Goal: Check status

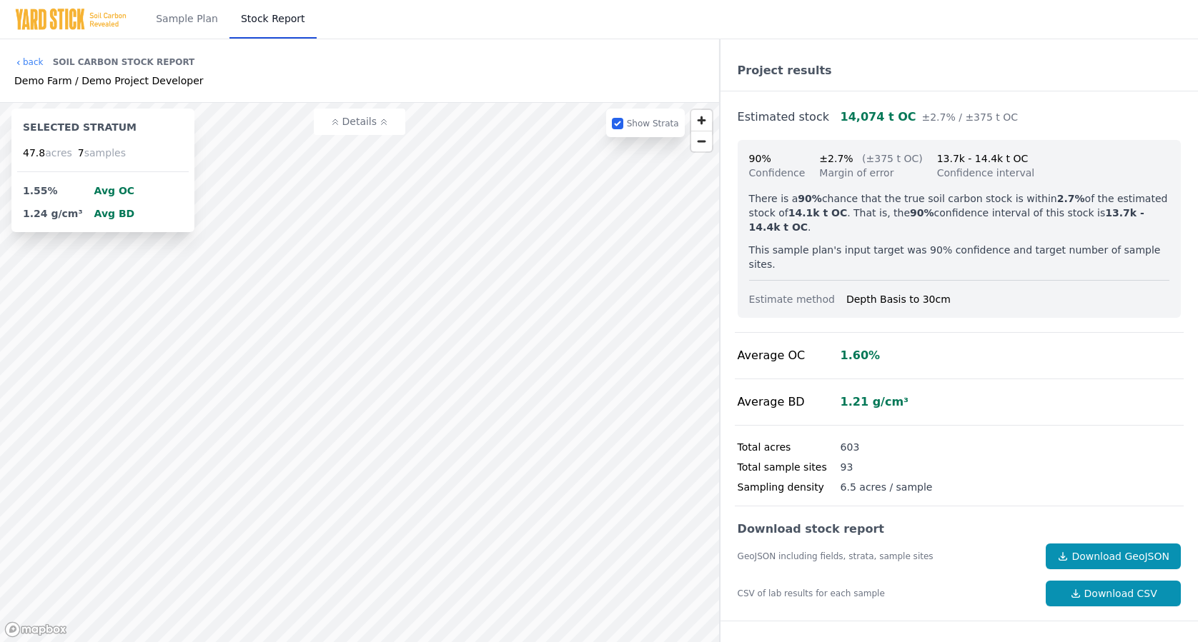
scroll to position [17, 0]
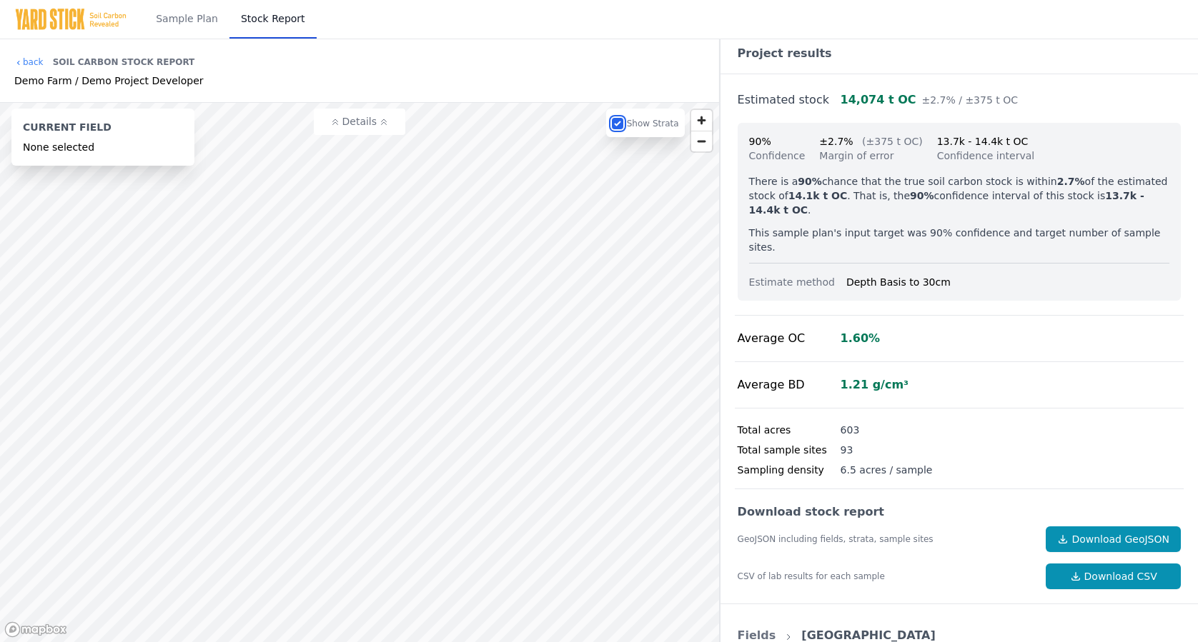
click at [622, 126] on input "checkbox" at bounding box center [617, 123] width 11 height 11
checkbox input "true"
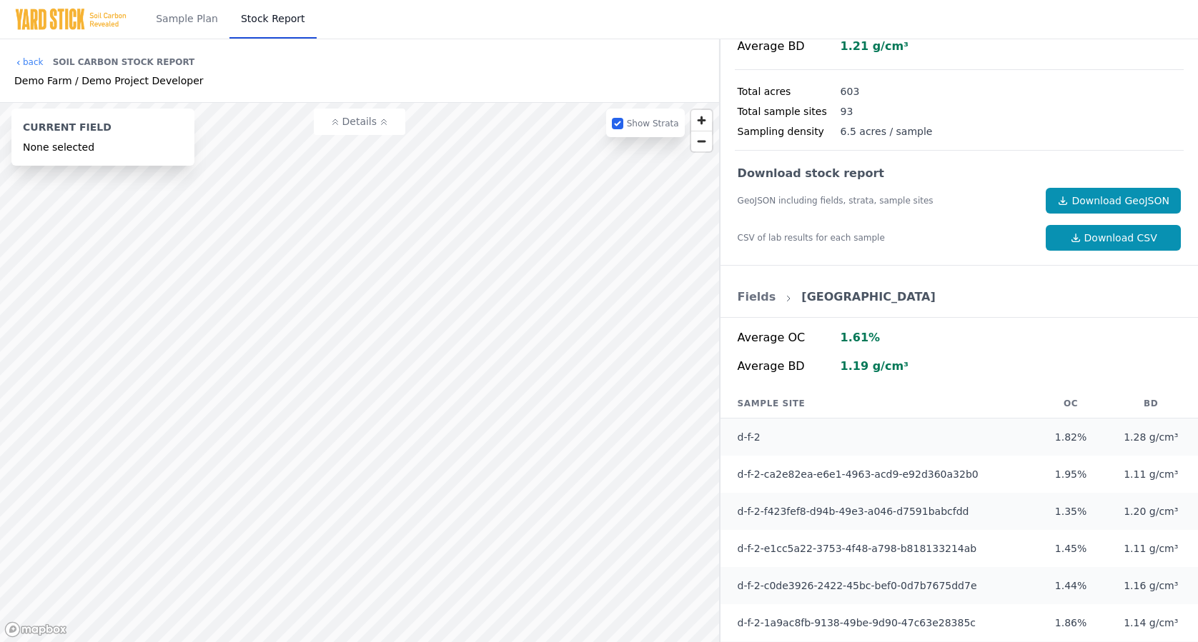
scroll to position [412, 0]
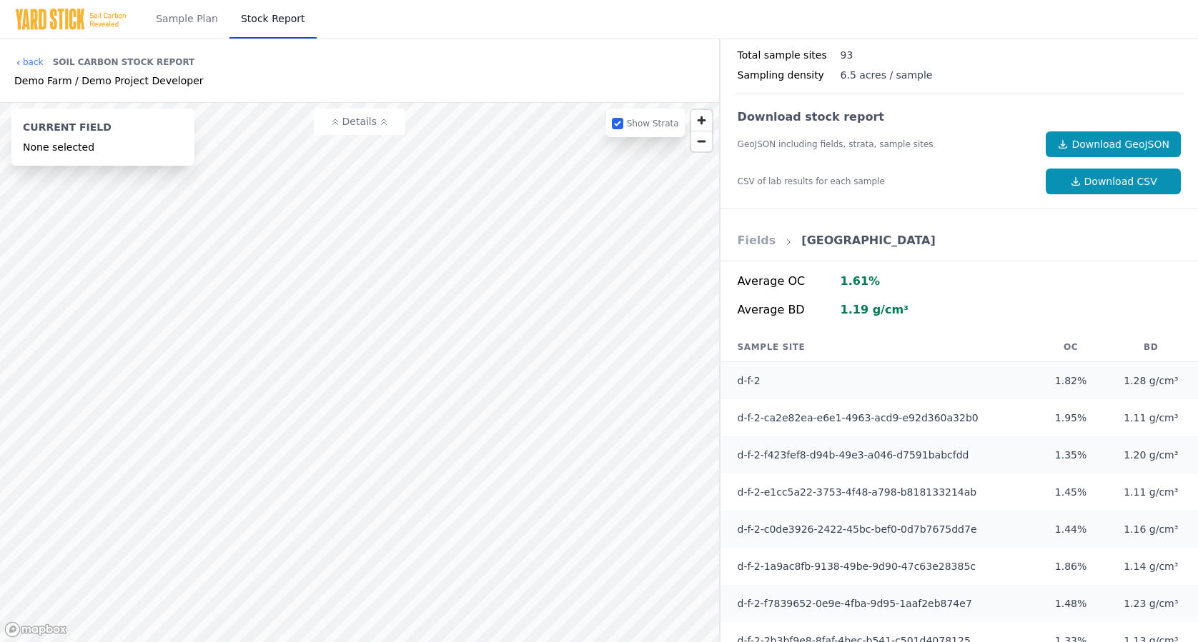
click at [753, 234] on link "Fields" at bounding box center [756, 241] width 39 height 14
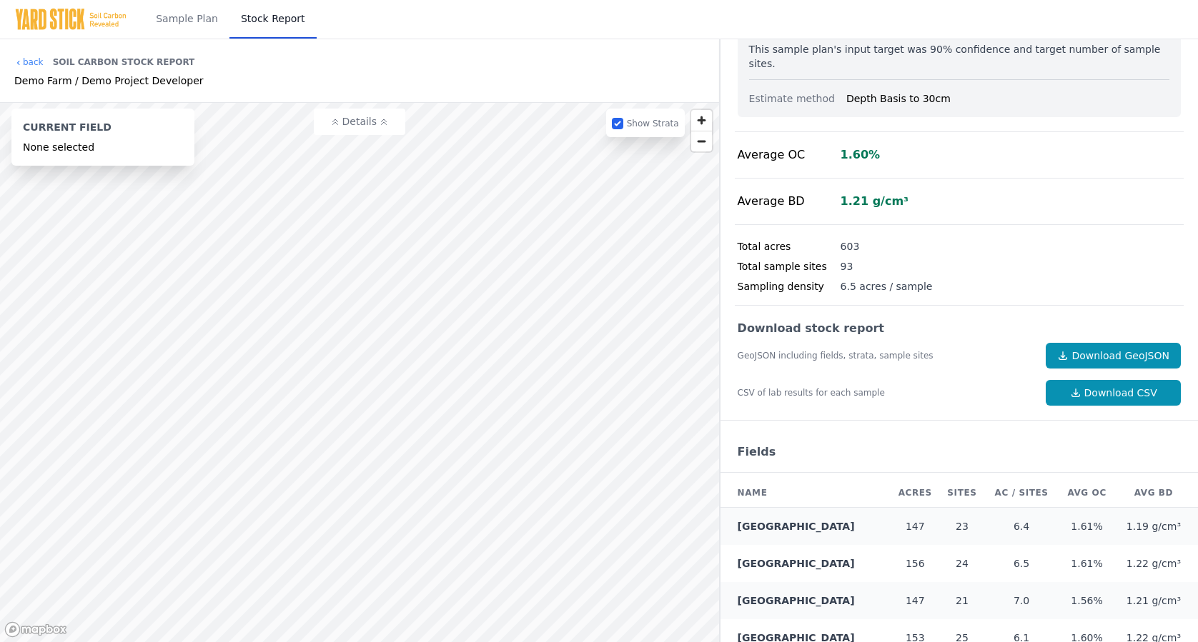
click at [750, 442] on div "Fields" at bounding box center [958, 452] width 477 height 41
click at [773, 521] on link "[GEOGRAPHIC_DATA]" at bounding box center [795, 526] width 117 height 11
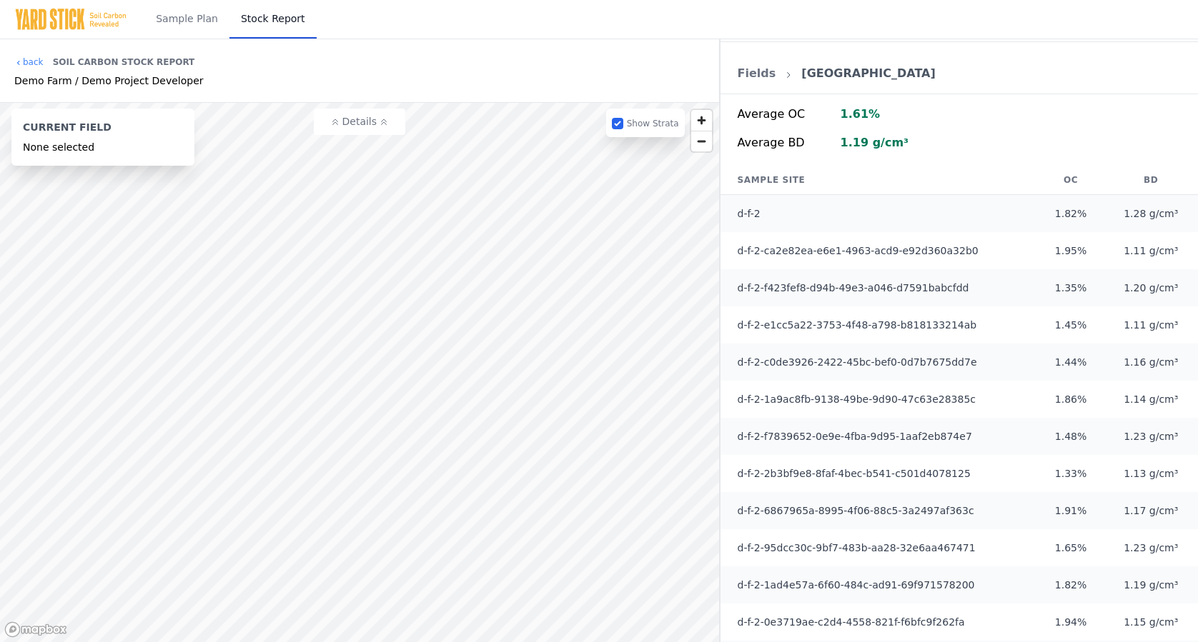
scroll to position [560, 0]
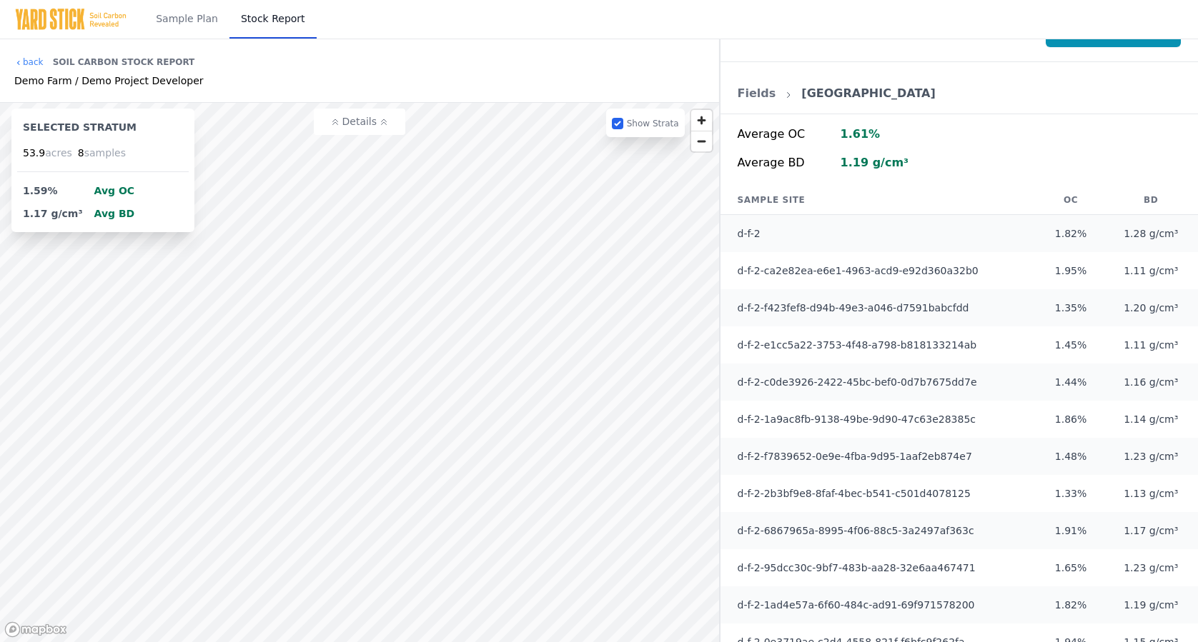
click at [387, 119] on icon at bounding box center [383, 122] width 9 height 9
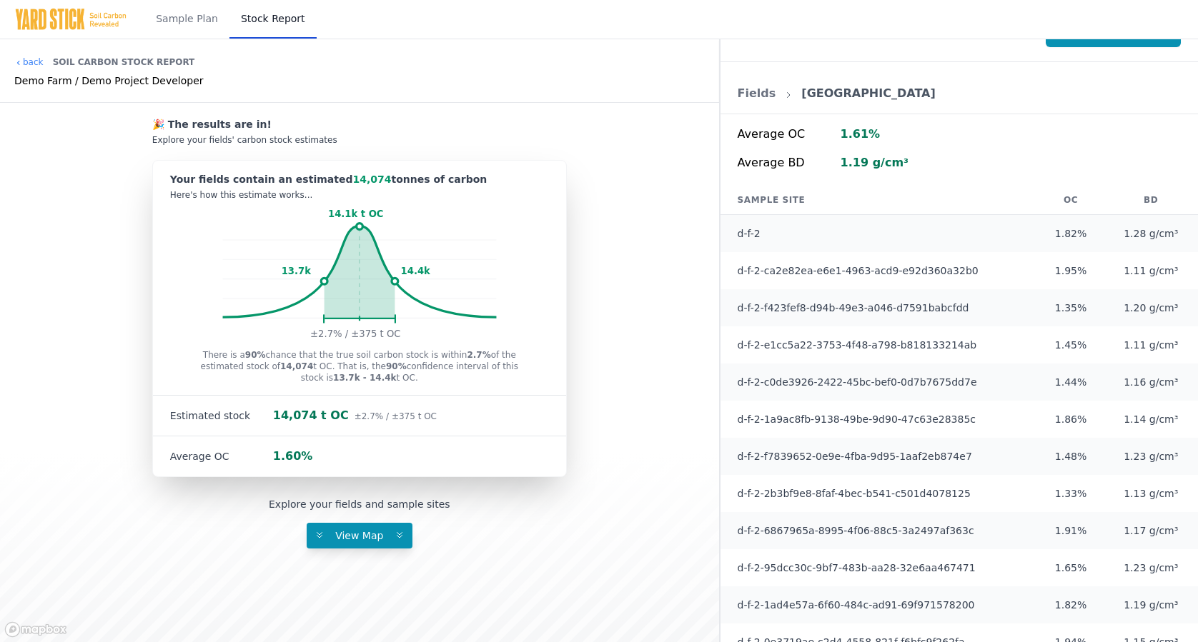
drag, startPoint x: 173, startPoint y: 182, endPoint x: 465, endPoint y: 360, distance: 342.5
click at [465, 360] on div "Your fields contain an estimated 14,074 tonnes of carbon Here's how this estima…" at bounding box center [359, 319] width 413 height 316
click at [438, 386] on div "There is a 90% chance that the true soil carbon stock is within 2.7% of the est…" at bounding box center [359, 372] width 413 height 46
drag, startPoint x: 415, startPoint y: 377, endPoint x: 148, endPoint y: 168, distance: 339.5
click at [148, 168] on div "🎉 The results are in! Explore your fields' carbon stock estimates Your fields c…" at bounding box center [359, 290] width 696 height 374
